Goal: Task Accomplishment & Management: Manage account settings

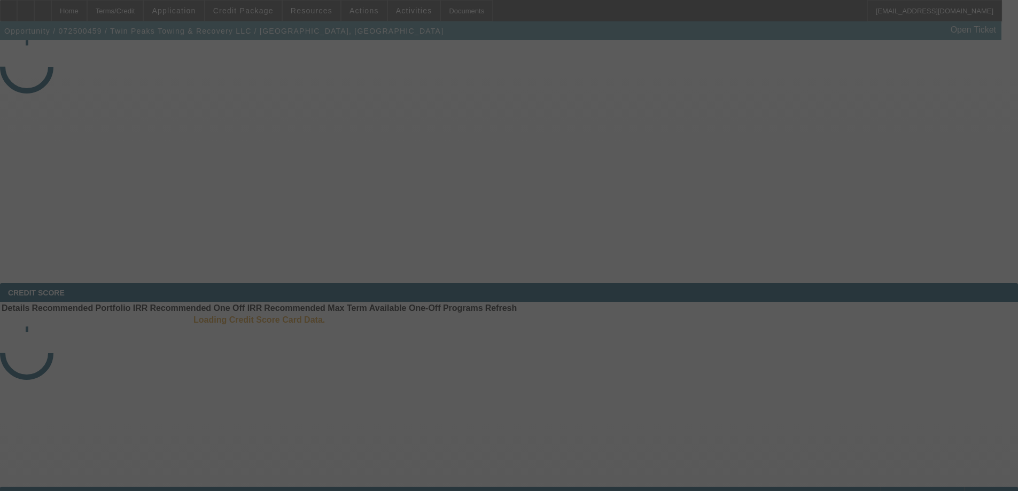
select select "4"
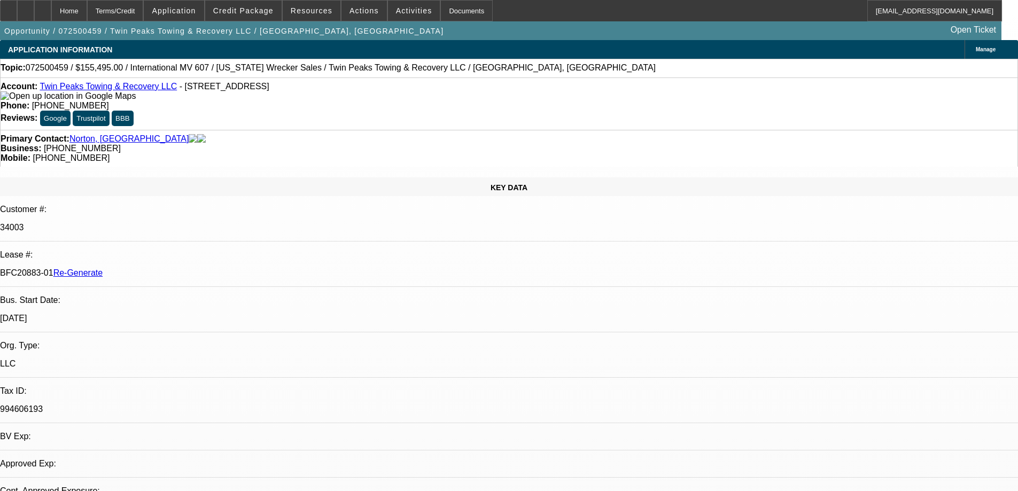
select select "0"
select select "2"
select select "0"
select select "6"
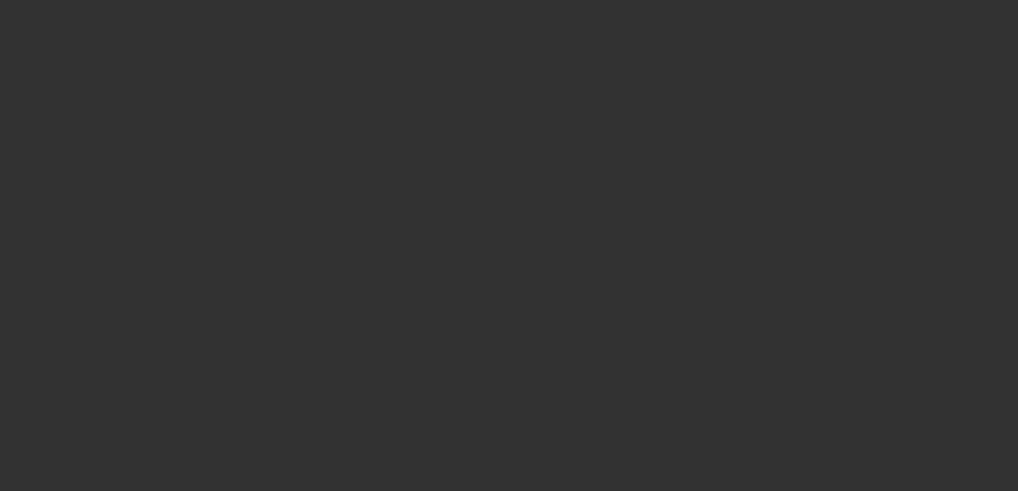
select select "3"
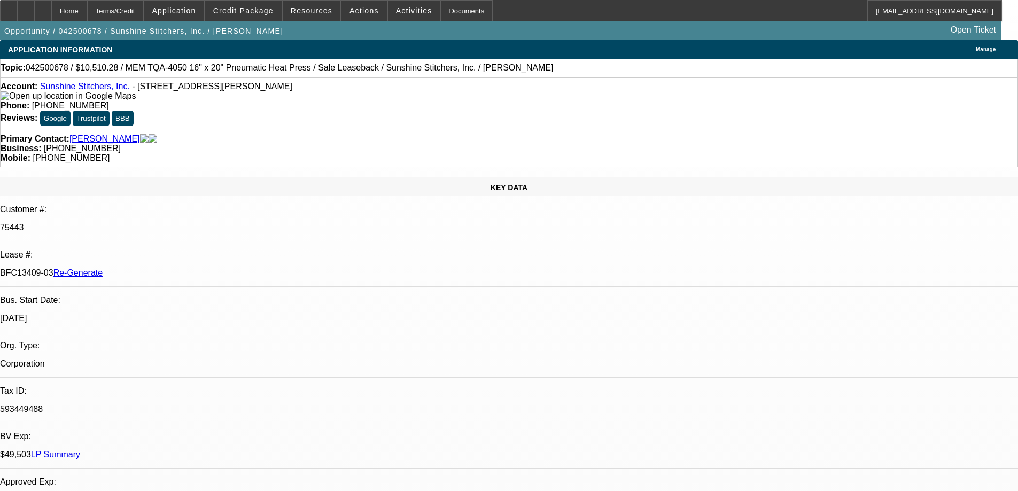
select select "0"
select select "6"
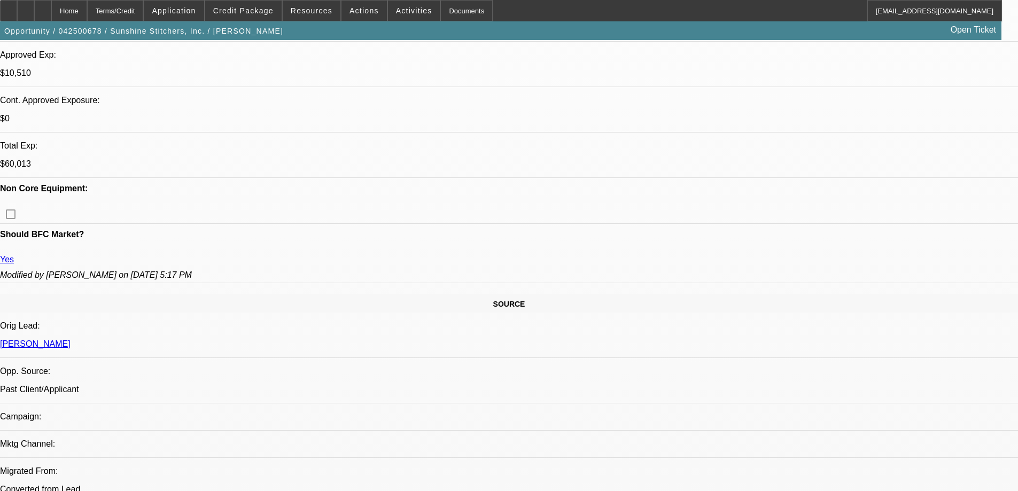
scroll to position [428, 0]
click at [454, 4] on div "Documents" at bounding box center [467, 10] width 52 height 21
click at [406, 10] on span "Activities" at bounding box center [414, 10] width 36 height 9
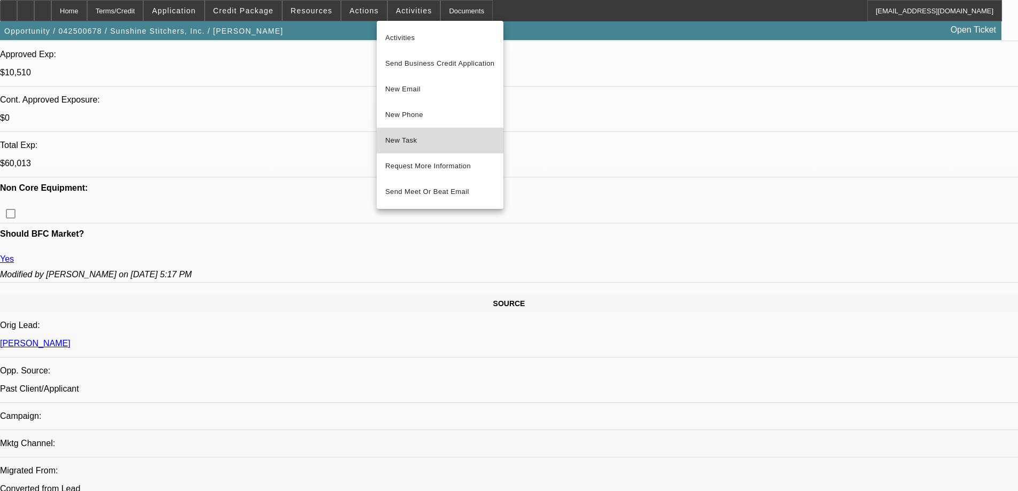
click at [413, 143] on span "New Task" at bounding box center [440, 140] width 110 height 13
